Goal: Transaction & Acquisition: Book appointment/travel/reservation

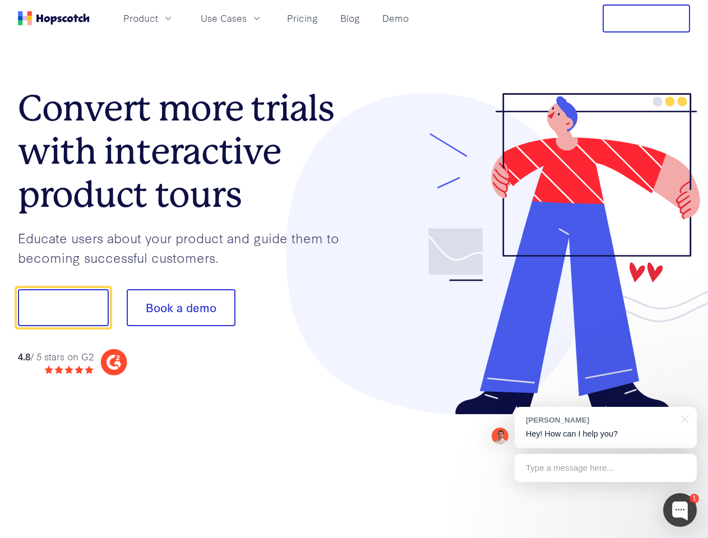
click at [354, 269] on div at bounding box center [522, 254] width 336 height 322
click at [158, 18] on span "Product" at bounding box center [140, 18] width 35 height 14
click at [247, 18] on span "Use Cases" at bounding box center [224, 18] width 46 height 14
click at [646, 18] on button "Free Trial" at bounding box center [645, 18] width 87 height 28
click at [63, 308] on button "Show me!" at bounding box center [63, 307] width 91 height 37
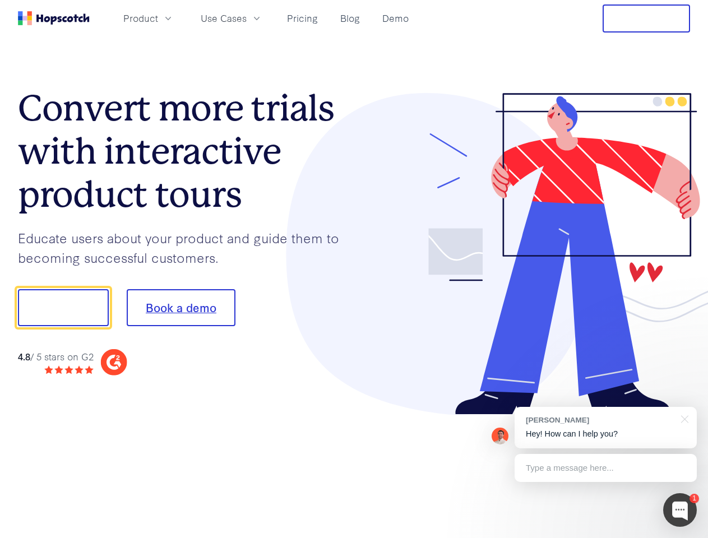
click at [180, 308] on button "Book a demo" at bounding box center [181, 307] width 109 height 37
click at [680, 510] on div at bounding box center [680, 510] width 34 height 34
click at [605, 428] on div "[PERSON_NAME] Hey! How can I help you?" at bounding box center [605, 427] width 182 height 41
click at [683, 418] on div at bounding box center [591, 306] width 210 height 374
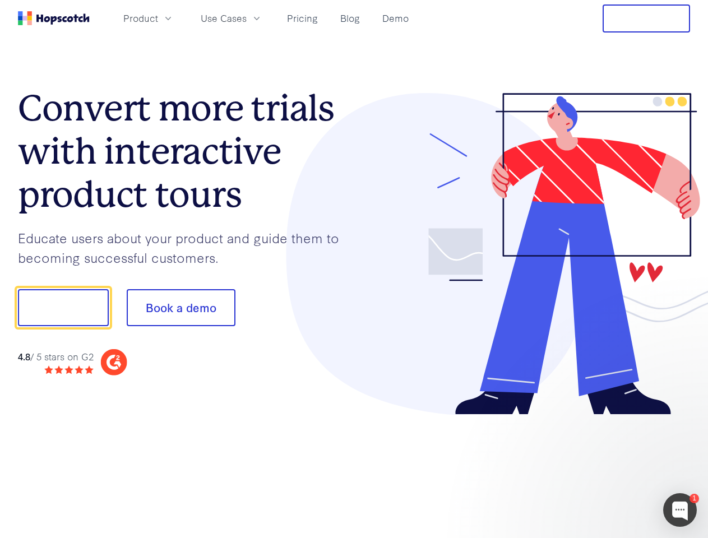
click at [605, 468] on div at bounding box center [591, 382] width 210 height 224
